Goal: Information Seeking & Learning: Learn about a topic

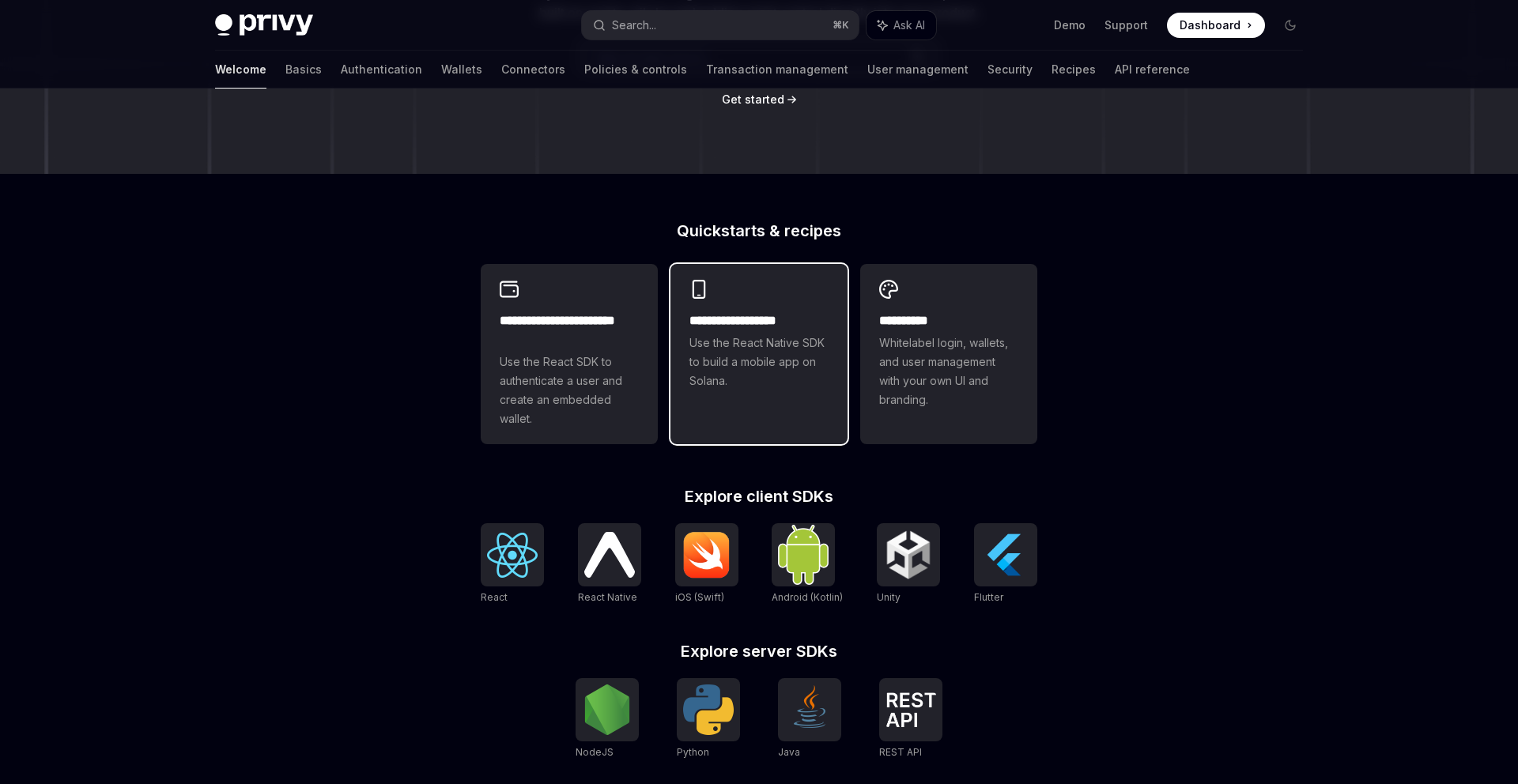
scroll to position [234, 0]
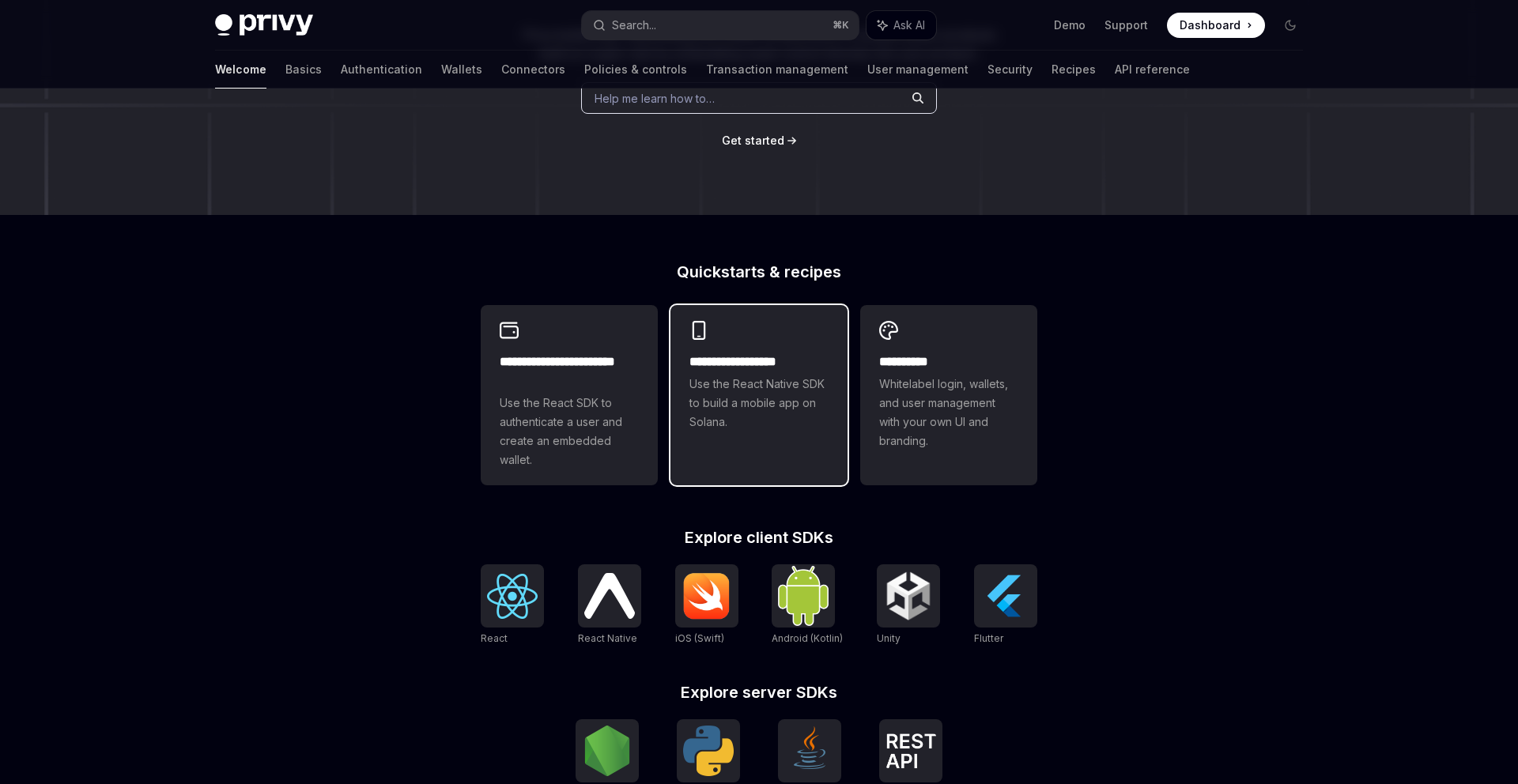
click at [733, 406] on span "Use the React Native SDK to build a mobile app on Solana." at bounding box center [758, 403] width 139 height 57
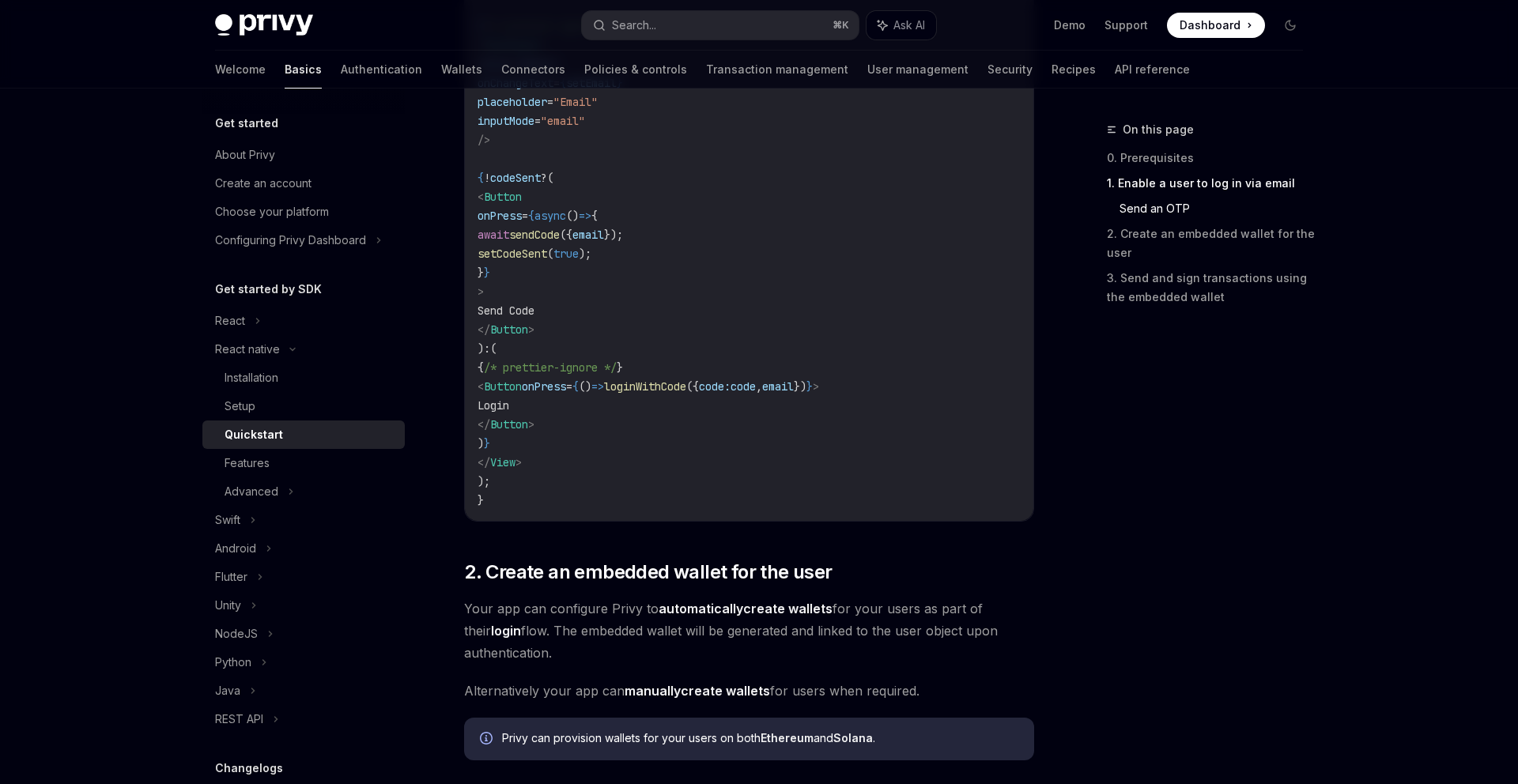
scroll to position [1057, 0]
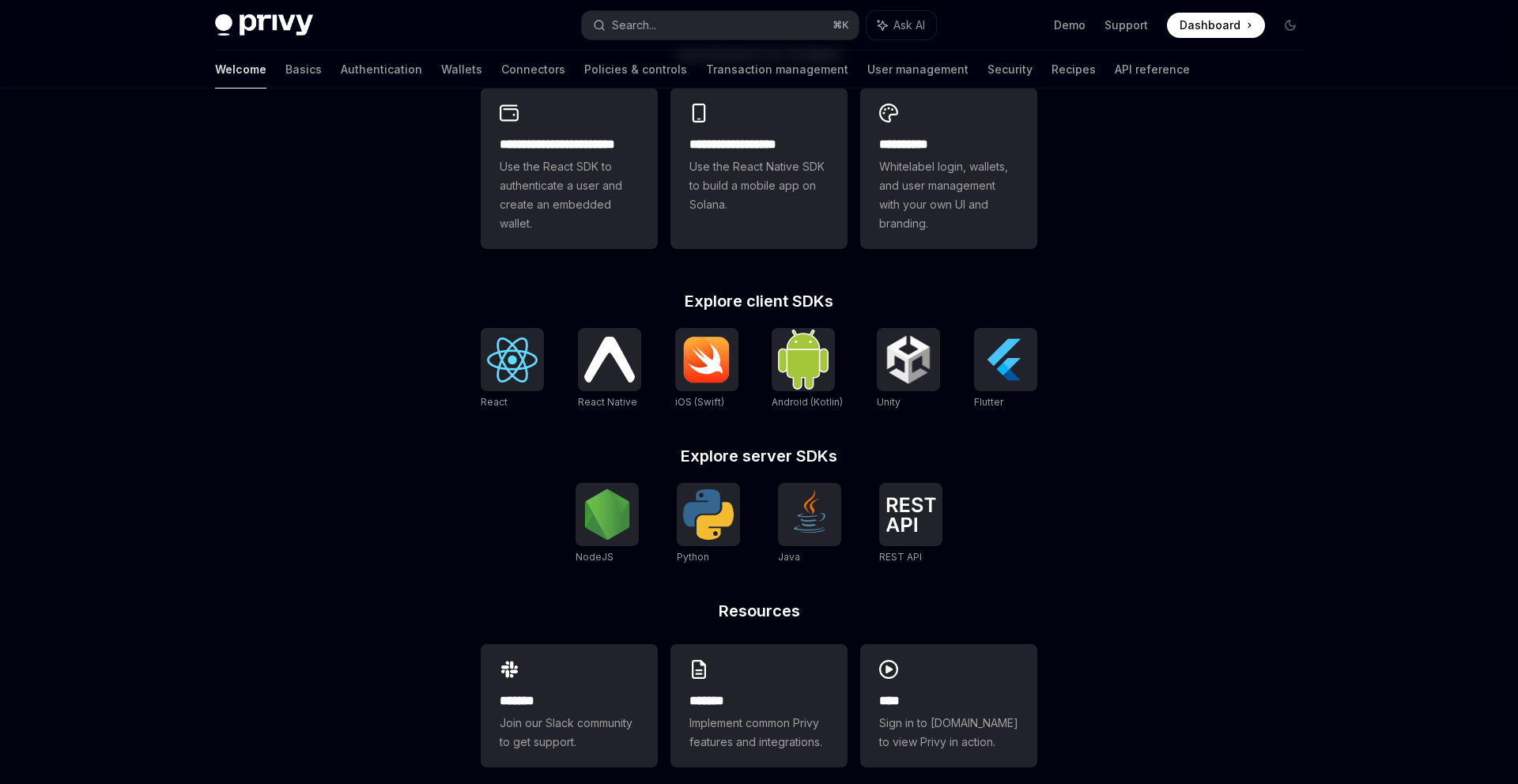
scroll to position [234, 0]
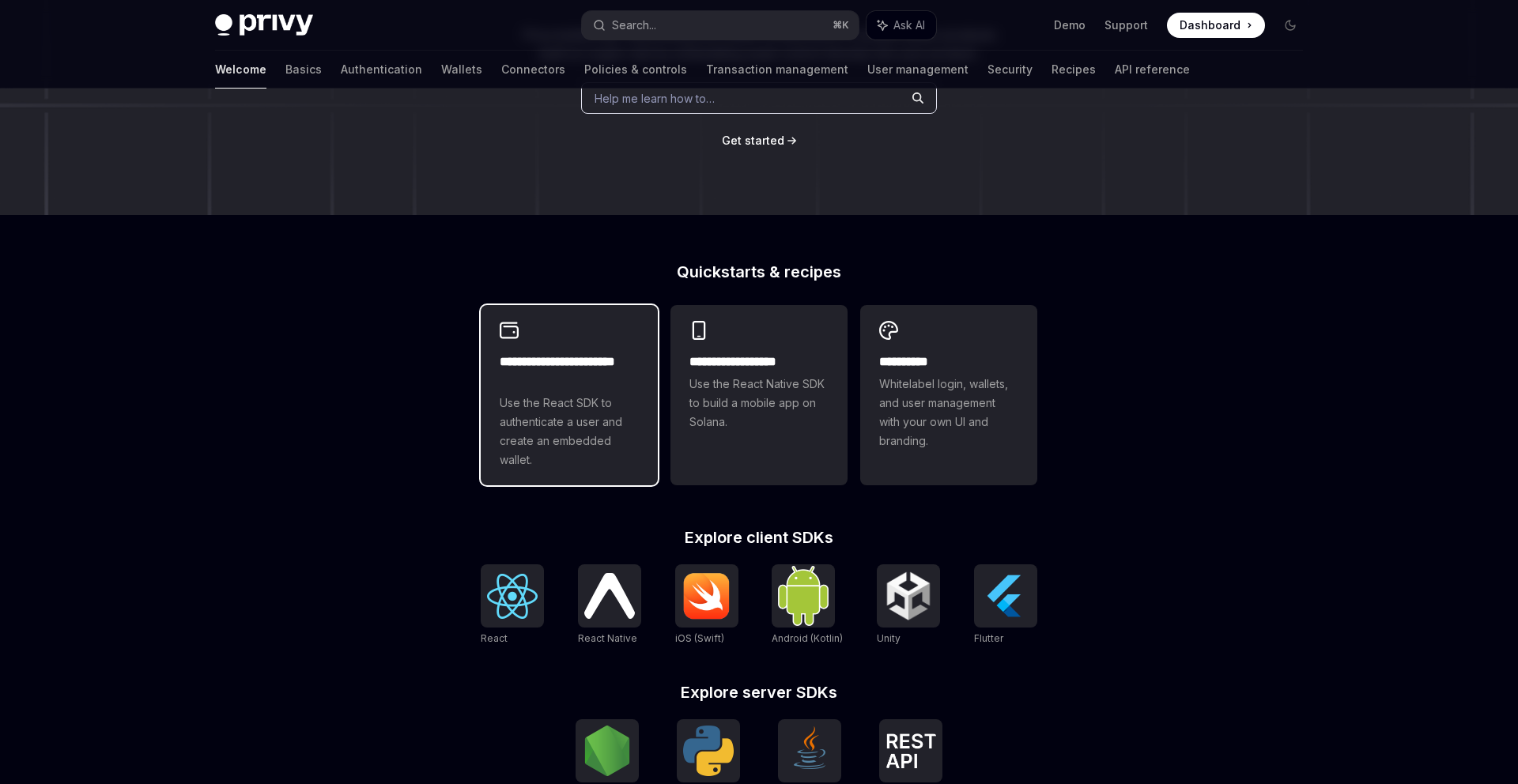
click at [582, 469] on span "Use the React SDK to authenticate a user and create an embedded wallet." at bounding box center [569, 431] width 139 height 76
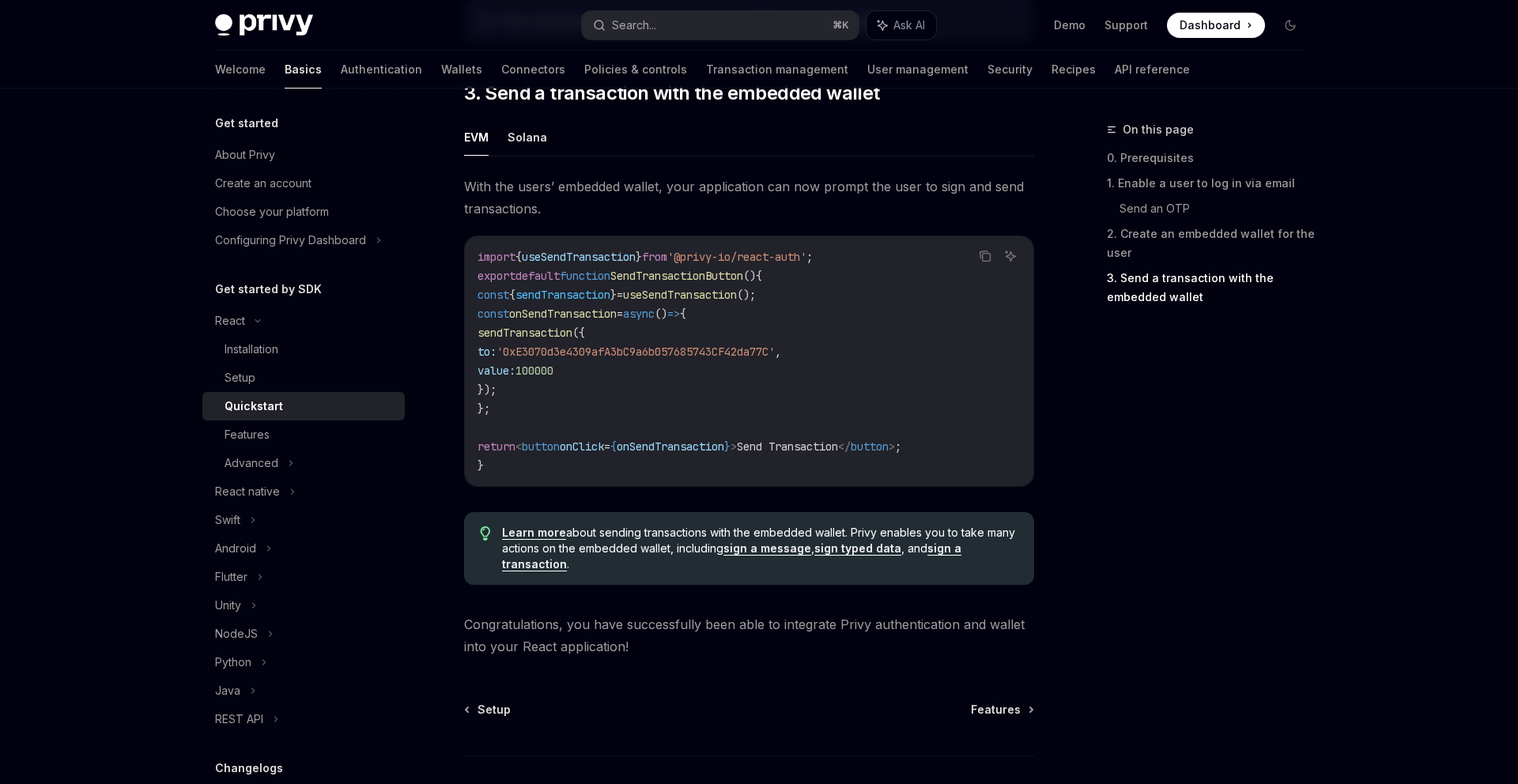
scroll to position [1508, 0]
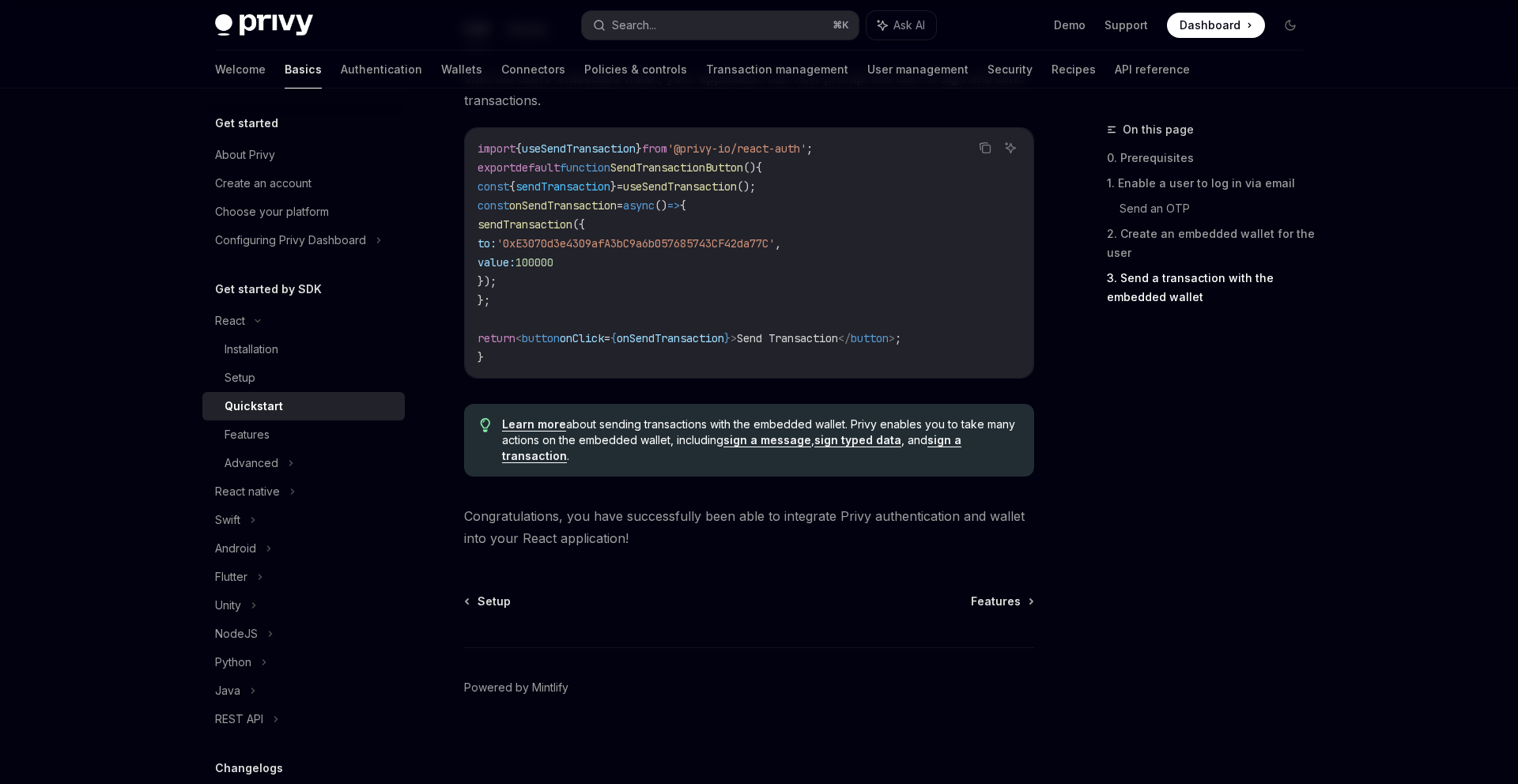
type textarea "*"
